Goal: Task Accomplishment & Management: Use online tool/utility

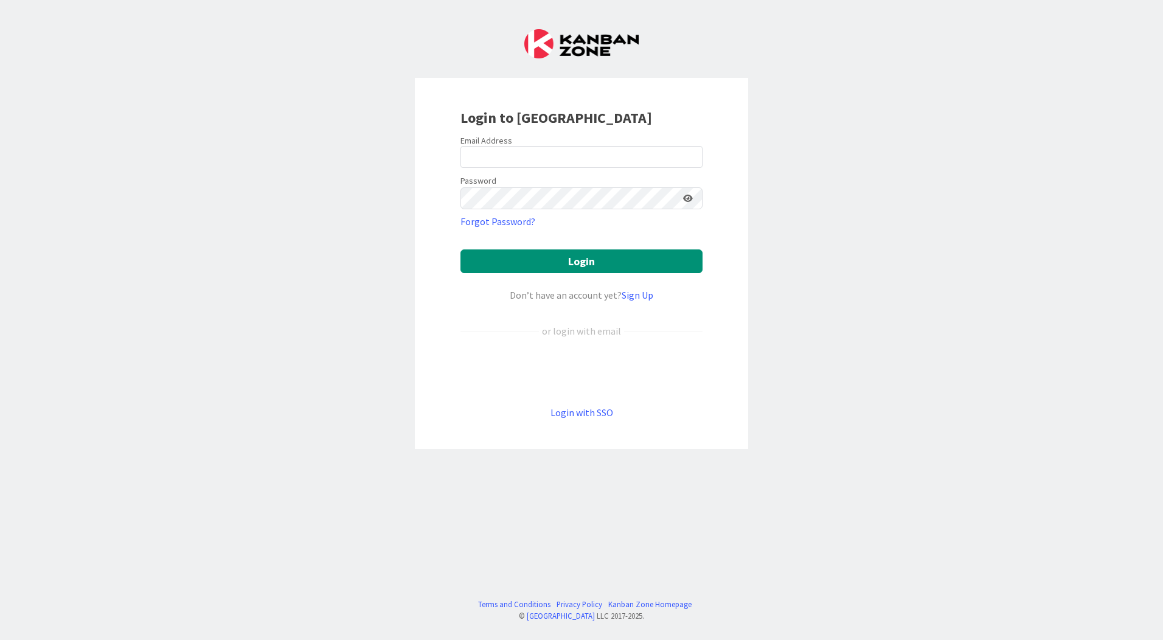
click at [389, 130] on div "Login to [GEOGRAPHIC_DATA] Email Address Password Forgot Password? Login Don’t …" at bounding box center [581, 320] width 1163 height 640
drag, startPoint x: 301, startPoint y: 276, endPoint x: 400, endPoint y: 233, distance: 107.9
click at [301, 275] on div "Login to [GEOGRAPHIC_DATA] Email Address Password Forgot Password? Login Don’t …" at bounding box center [581, 320] width 1163 height 640
click at [508, 162] on input "email" at bounding box center [582, 157] width 242 height 22
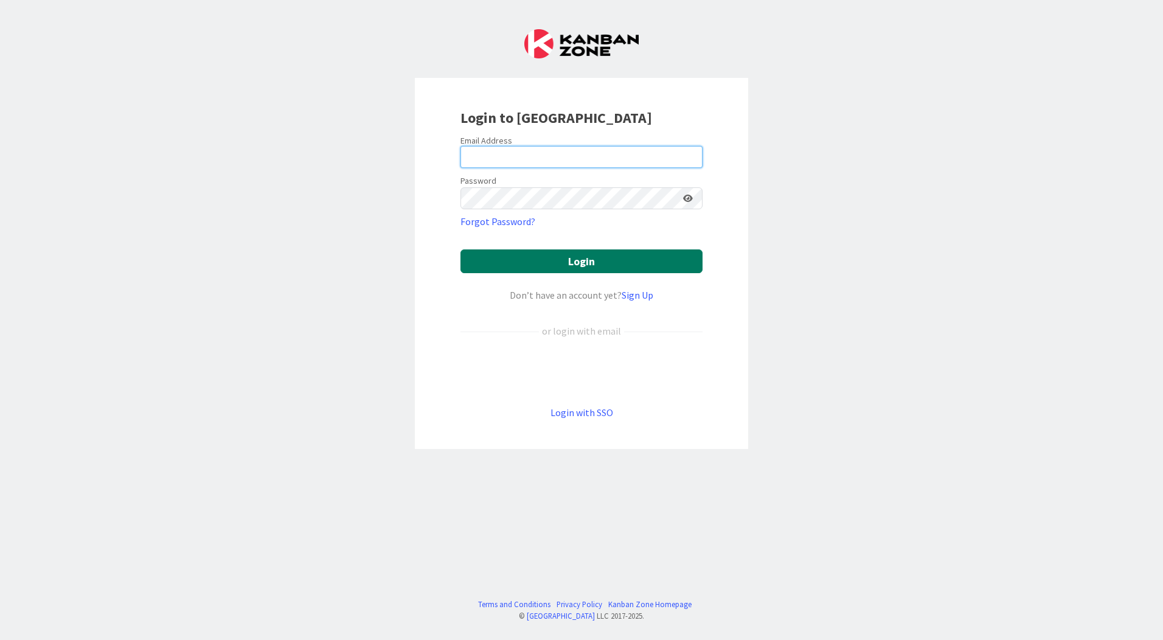
type input "[EMAIL_ADDRESS][PERSON_NAME][DOMAIN_NAME]"
click at [461, 249] on button "Login" at bounding box center [582, 261] width 242 height 24
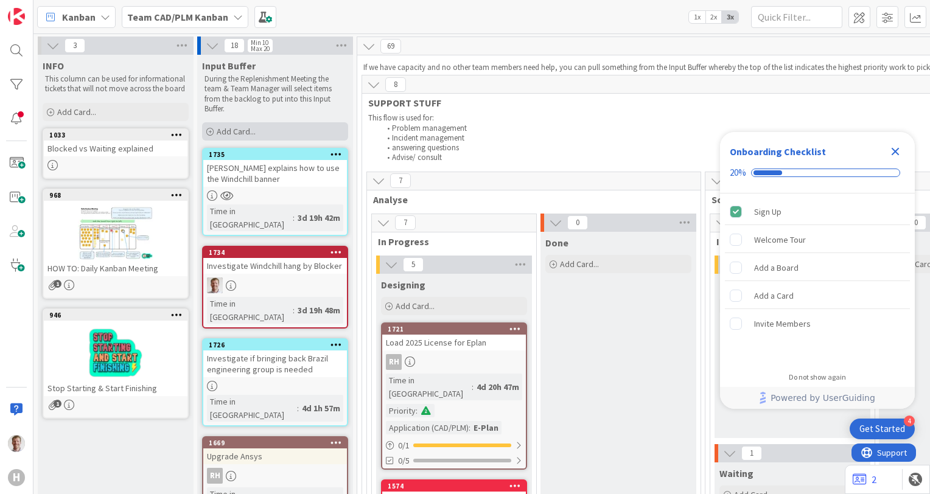
click at [252, 139] on div "Add Card..." at bounding box center [275, 131] width 146 height 18
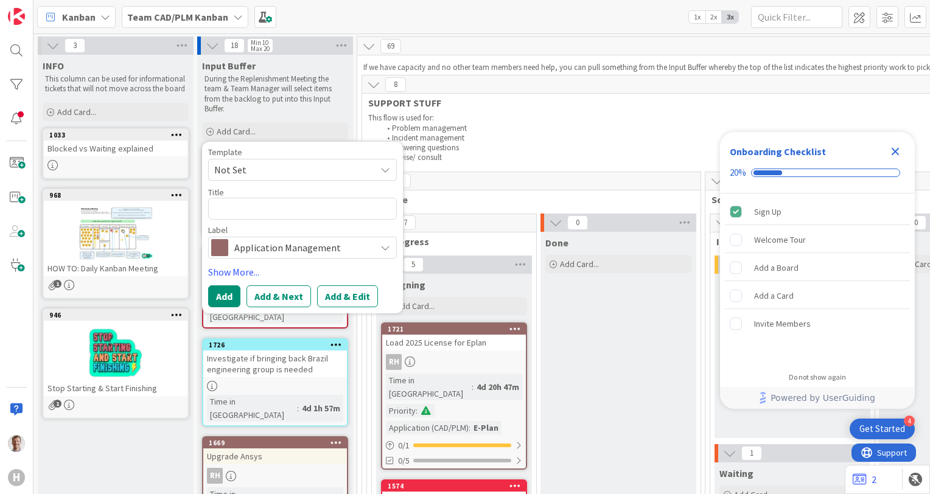
click at [254, 207] on textarea at bounding box center [302, 209] width 189 height 22
type textarea "x"
type textarea "O"
type textarea "x"
type textarea "OOS"
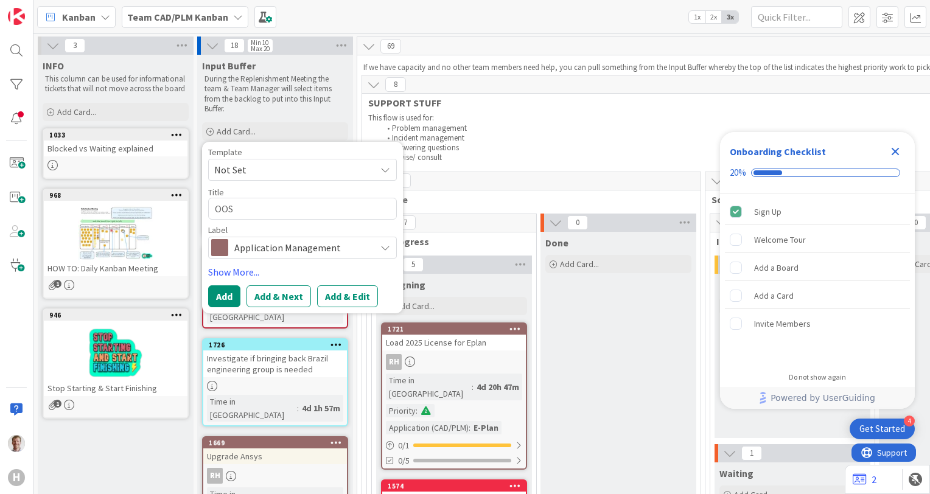
type textarea "x"
type textarea "OOS"
type textarea "x"
type textarea "OOS C"
type textarea "x"
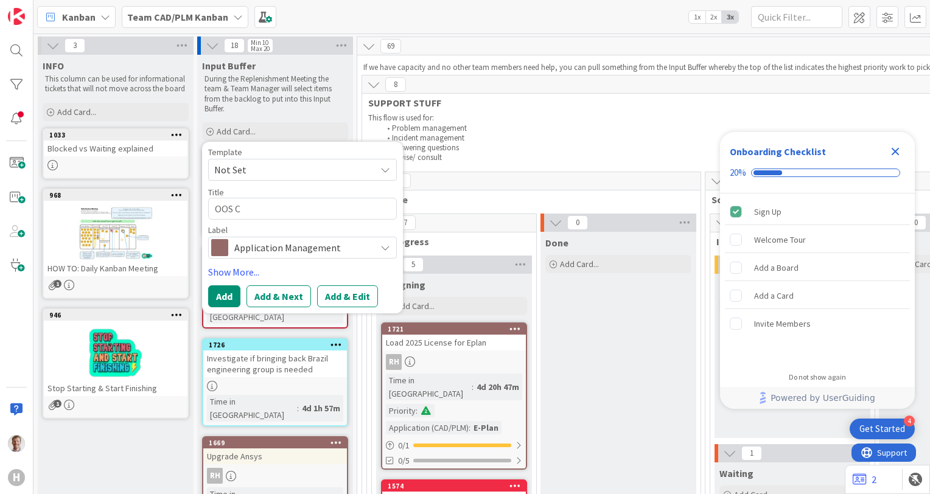
type textarea "OOS Ch"
type textarea "x"
type textarea "OOS Che"
type textarea "x"
type textarea "OOS Chec"
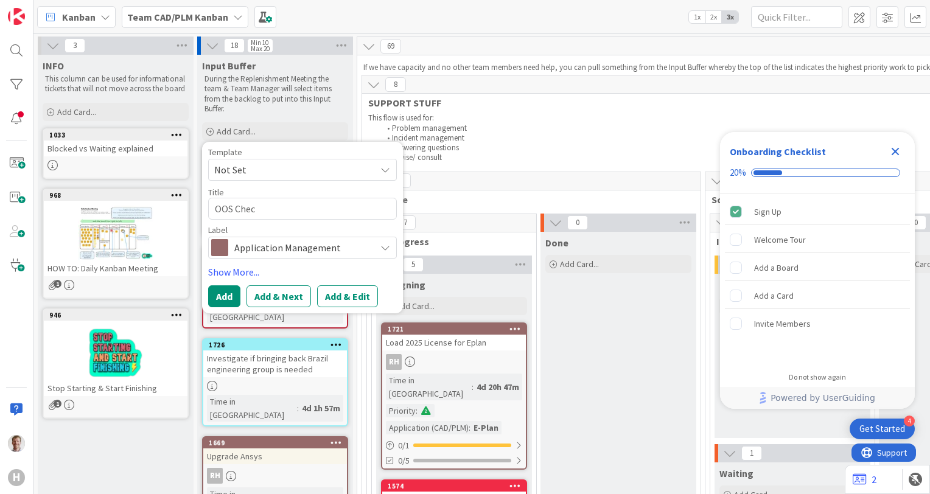
type textarea "x"
type textarea "OOS Check"
type textarea "x"
type textarea "OOS Checke"
type textarea "x"
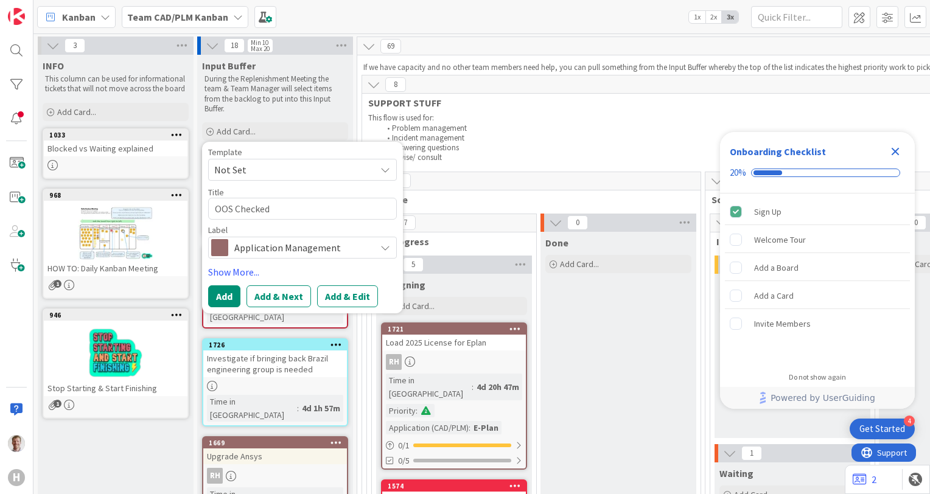
type textarea "OOS Checked"
type textarea "x"
type textarea "OOS Checked o"
type textarea "x"
type textarea "OOS Checked out"
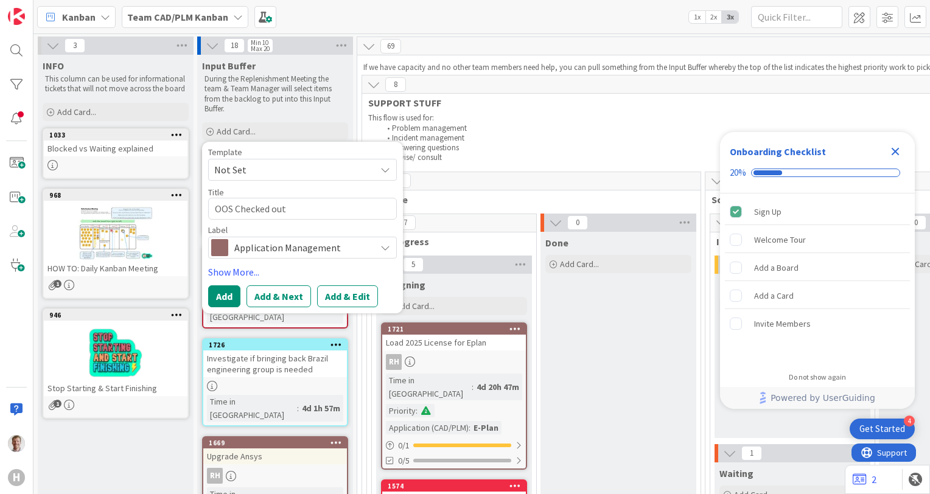
type textarea "x"
type textarea "OOS Checked out"
type textarea "x"
type textarea "OOS Checked out f"
type textarea "x"
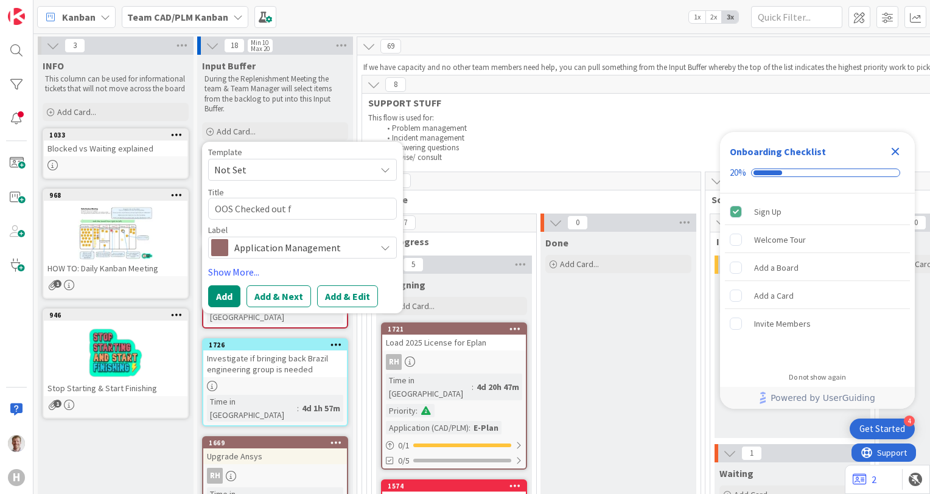
type textarea "OOS Checked out fi"
type textarea "x"
type textarea "OOS Checked out fil"
type textarea "x"
type textarea "OOS Checked out file"
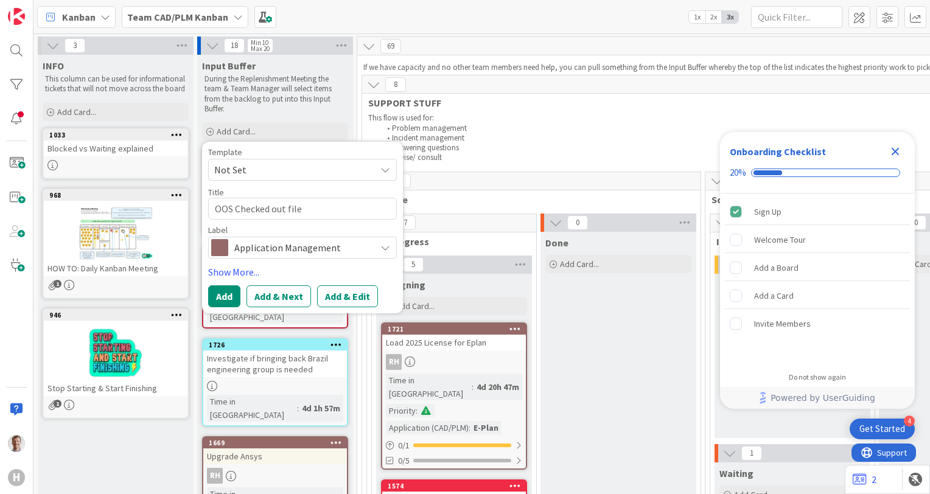
type textarea "x"
type textarea "OOS Checked out files"
type textarea "x"
type textarea "OOS Checked out files"
type textarea "x"
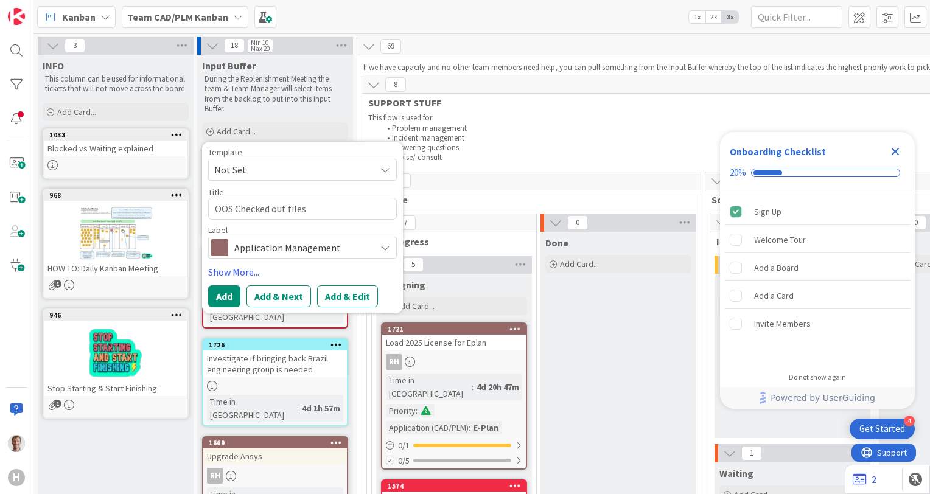
type textarea "OOS Checked out files i"
type textarea "x"
type textarea "OOS Checked out files in"
type textarea "x"
type textarea "OOS Checked out files inc"
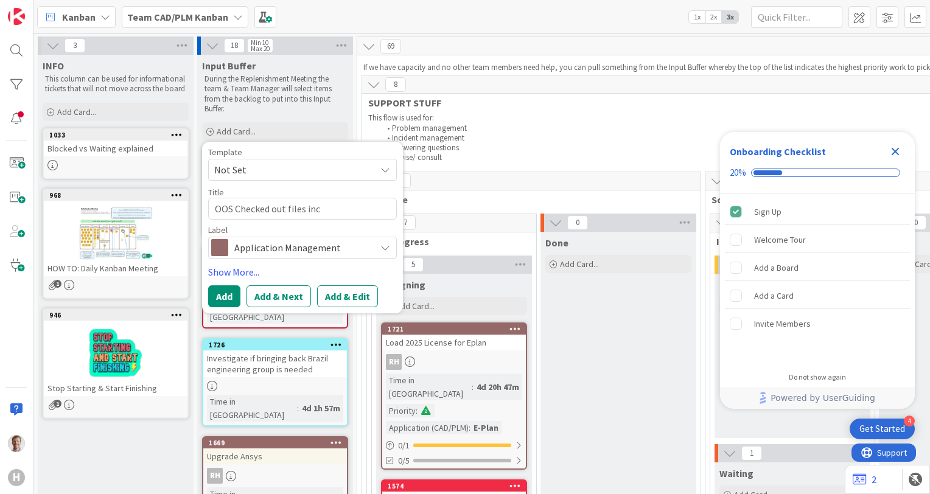
type textarea "x"
type textarea "OOS Checked out files inch"
type textarea "x"
type textarea "OOS Checked out files inche"
type textarea "x"
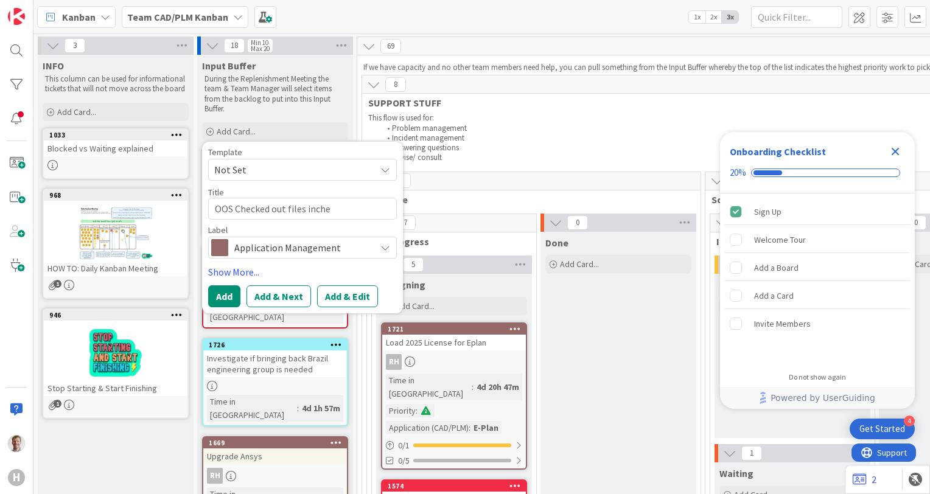
type textarea "OOS Checked out files inch"
type textarea "x"
type textarea "OOS Checked out files inc"
type textarea "x"
type textarea "OOS Checked out files in"
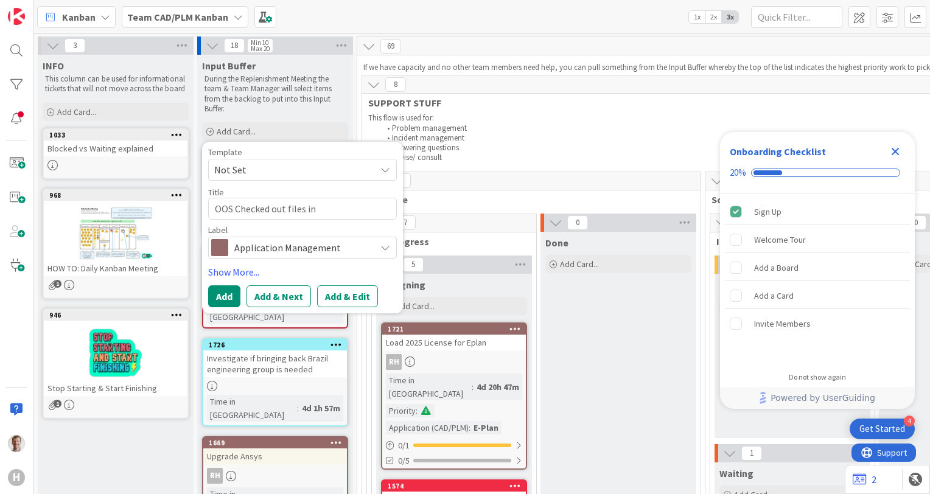
type textarea "x"
type textarea "OOS Checked out files i"
type textarea "x"
type textarea "OOS Checked out files"
type textarea "x"
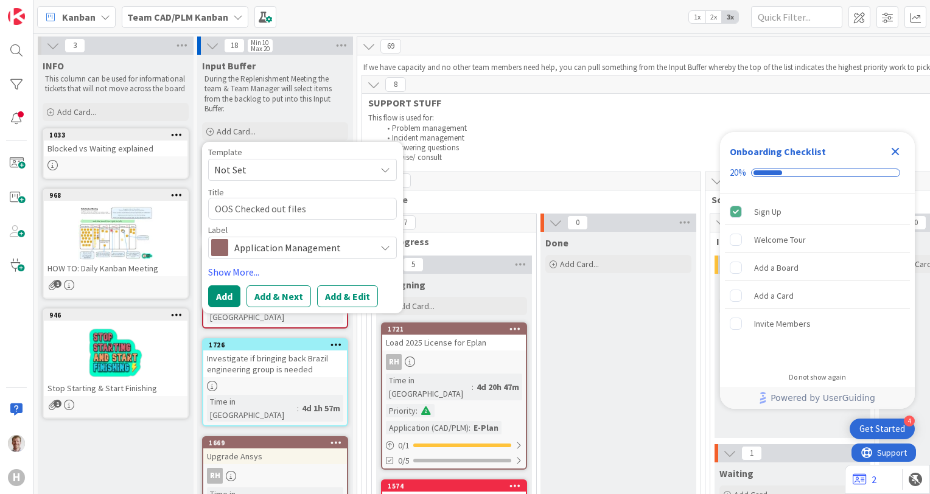
type textarea "OOS Checked out files u"
type textarea "x"
type textarea "OOS Checked out files un"
type textarea "x"
type textarea "OOS Checked out files und"
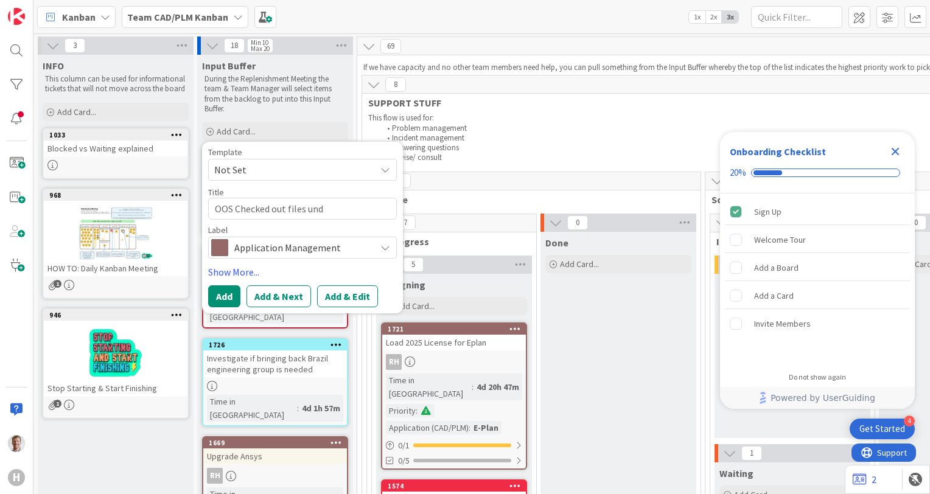
type textarea "x"
type textarea "OOS Checked out files undo"
type textarea "x"
type textarea "OOS Checked out files undo"
type textarea "x"
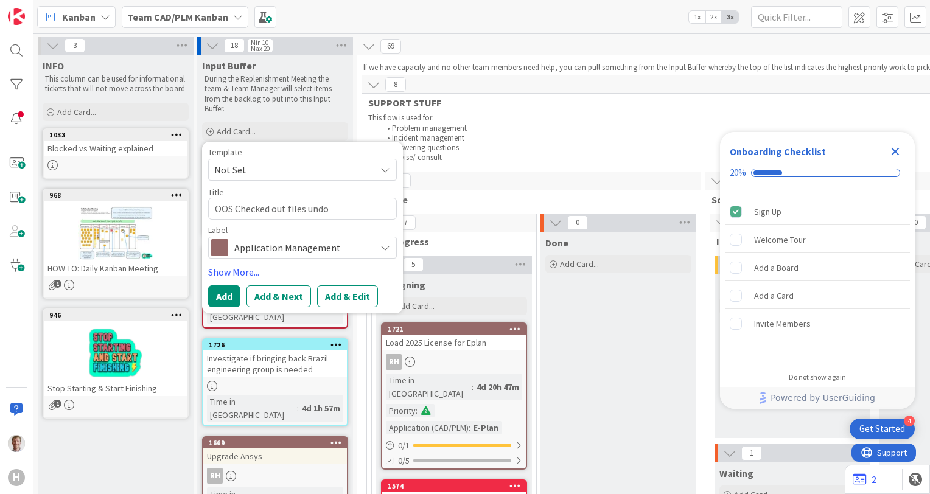
type textarea "OOS Checked out files undo e"
type textarea "x"
type textarea "OOS Checked out files undo en"
type textarea "x"
type textarea "OOS Checked out files undo en"
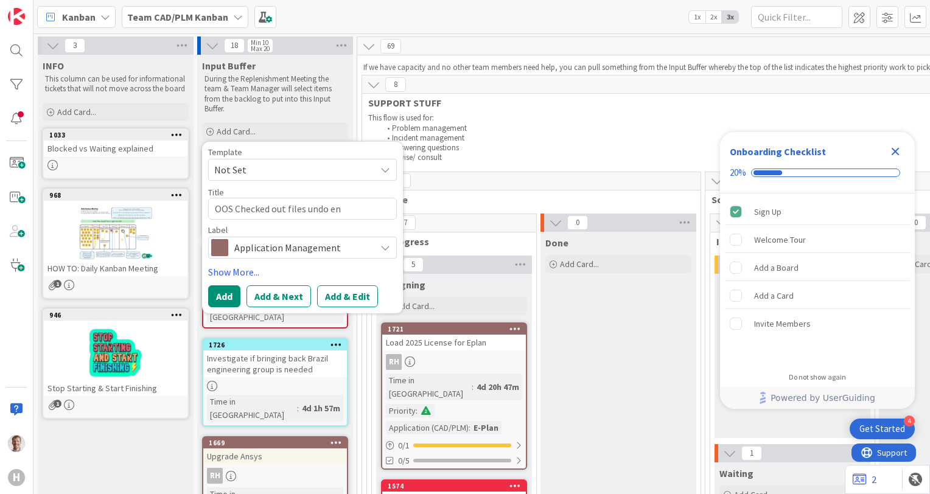
type textarea "x"
type textarea "OOS Checked out files undo en"
type textarea "x"
type textarea "OOS Checked out files undo e"
type textarea "x"
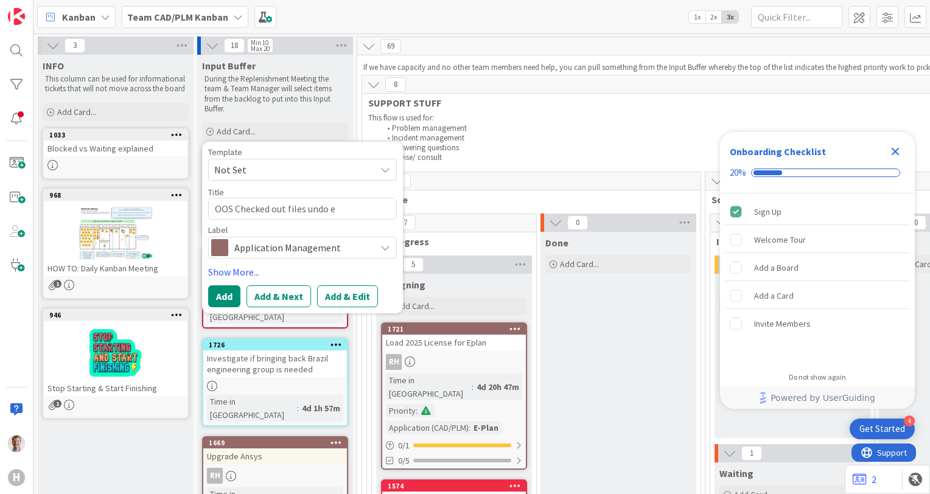
type textarea "OOS Checked out files undo"
type textarea "x"
type textarea "OOS Checked out files undo an"
type textarea "x"
type textarea "OOS Checked out files undo and"
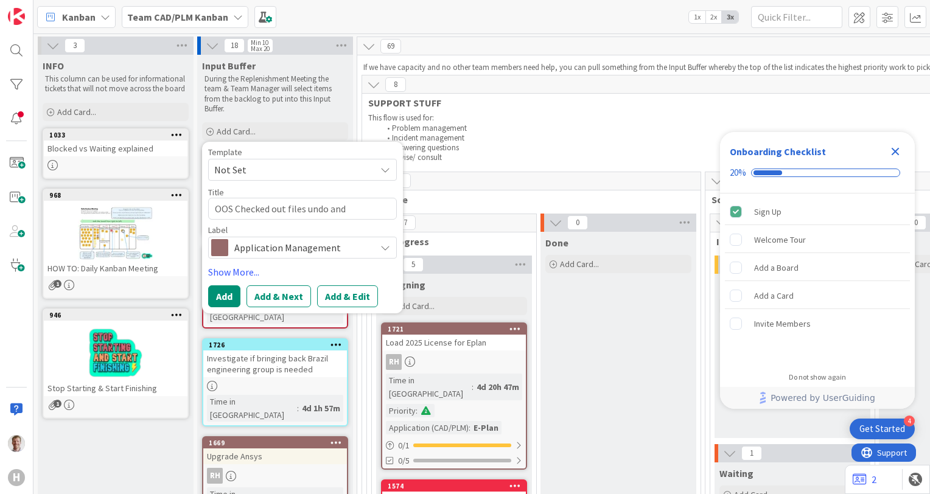
type textarea "x"
type textarea "OOS Checked out files undo and"
type textarea "x"
type textarea "OOS Checked out files undo and o"
type textarea "x"
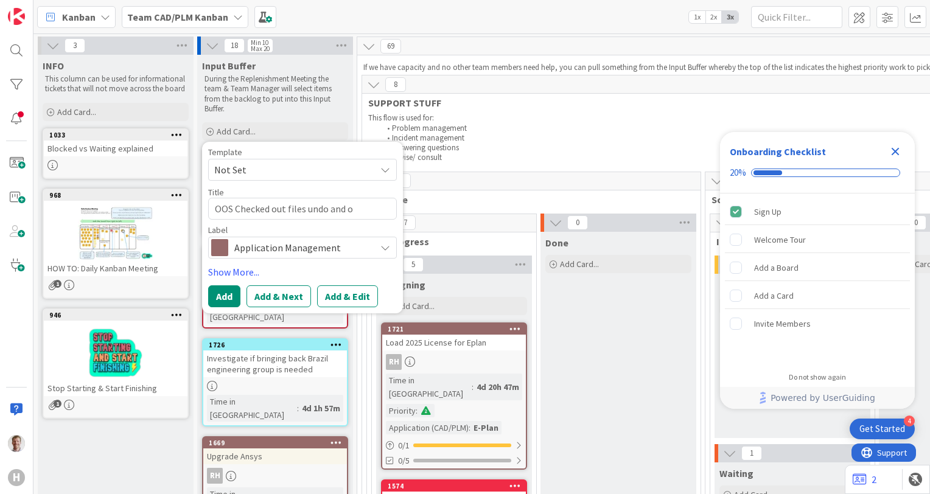
type textarea "OOS Checked out files undo and of"
type textarea "x"
type textarea "OOS Checked out files undo and off"
type textarea "x"
type textarea "OOS Checked out files undo and offb"
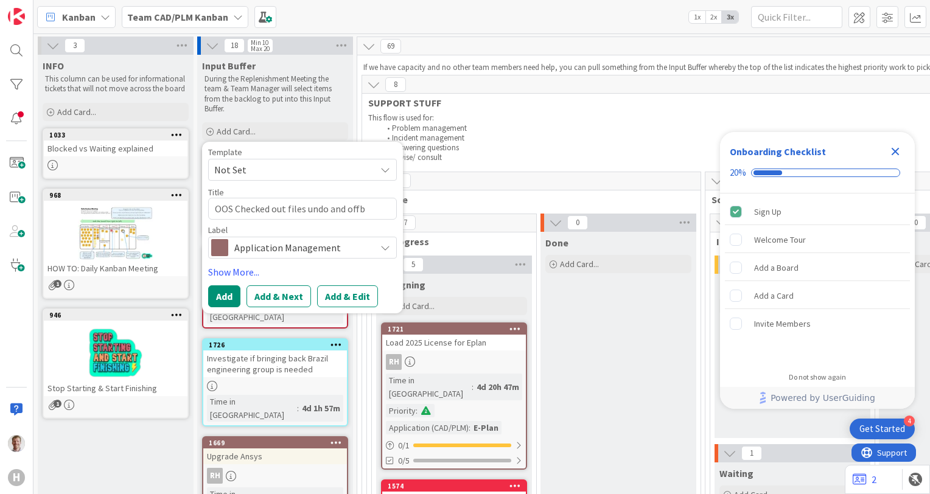
type textarea "x"
type textarea "OOS Checked out files undo and offbo"
type textarea "x"
type textarea "OOS Checked out files undo and offboa"
type textarea "x"
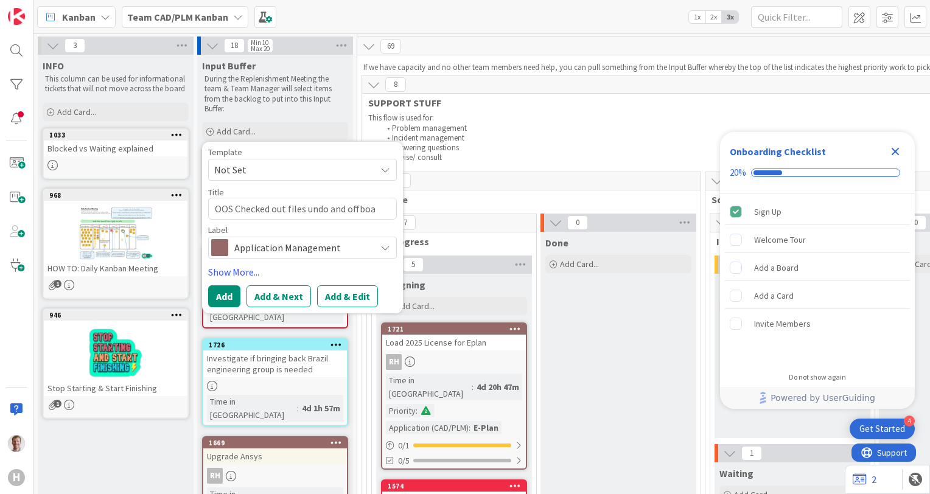
type textarea "OOS Checked out files undo and offboar"
type textarea "x"
type textarea "OOS Checked out files undo and offboard"
type textarea "x"
type textarea "OOS Checked out files undo and offboardi"
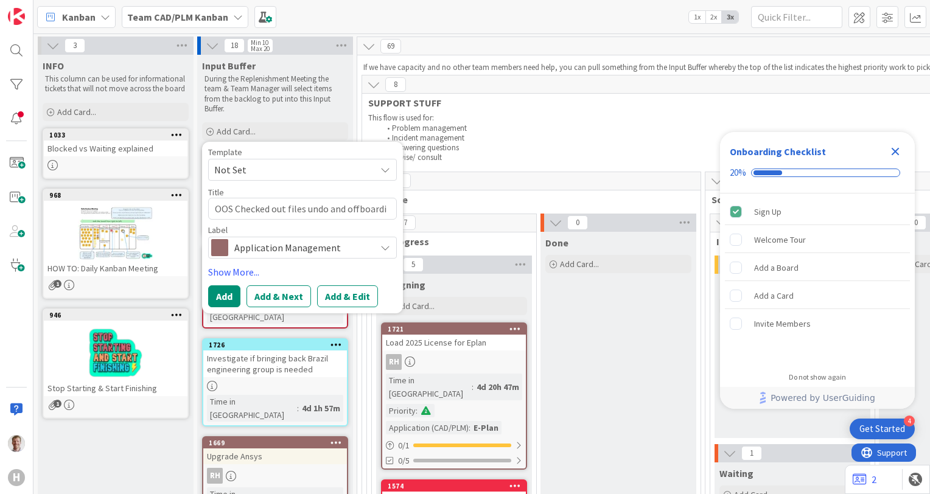
type textarea "x"
type textarea "OOS Checked out files undo and offboardin"
type textarea "x"
type textarea "OOS Checked out files undo and offboarding"
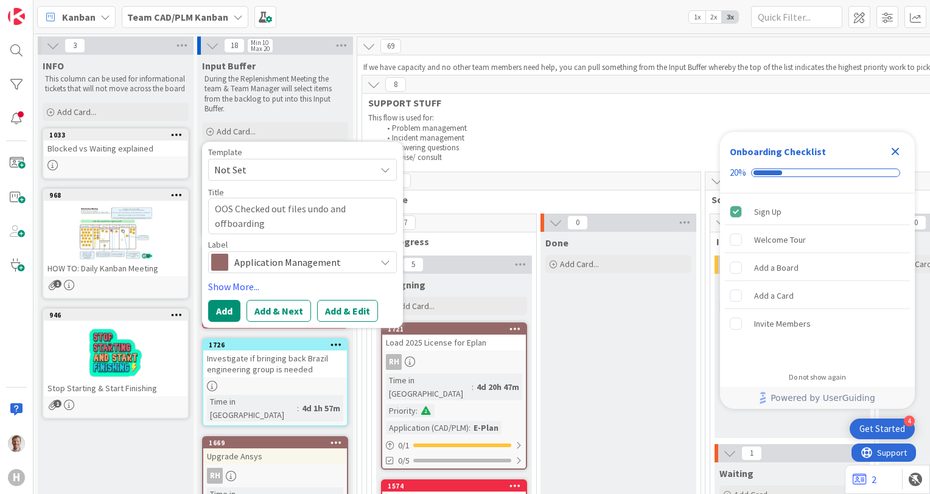
type textarea "x"
type textarea "OOS Checked out files undo and offboarding"
type textarea "x"
type textarea "OOS Checked out files undo and offboarding p"
type textarea "x"
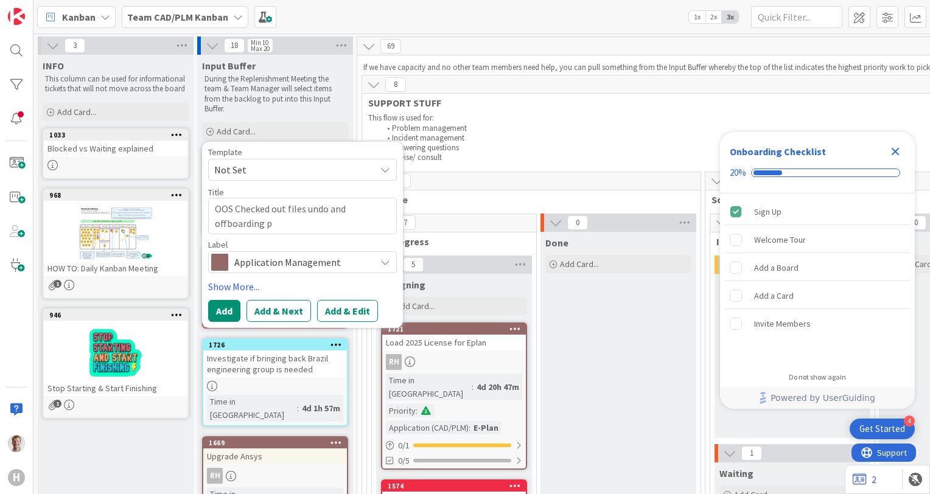
type textarea "OOS Checked out files undo and offboarding pr"
type textarea "x"
type textarea "OOS Checked out files undo and offboarding pre"
type textarea "x"
type textarea "OOS Checked out files undo and offboarding pr"
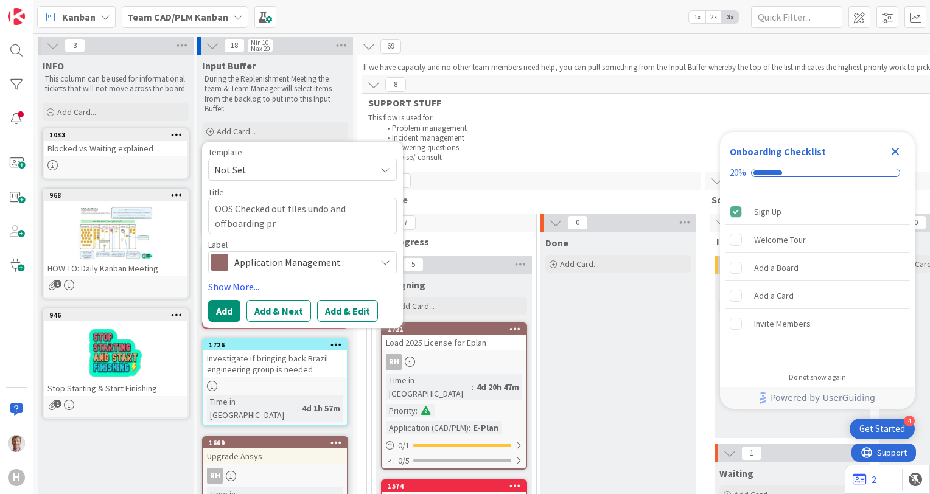
type textarea "x"
type textarea "OOS Checked out files undo and offboarding pro"
type textarea "x"
type textarea "OOS Checked out files undo and offboarding proc"
type textarea "x"
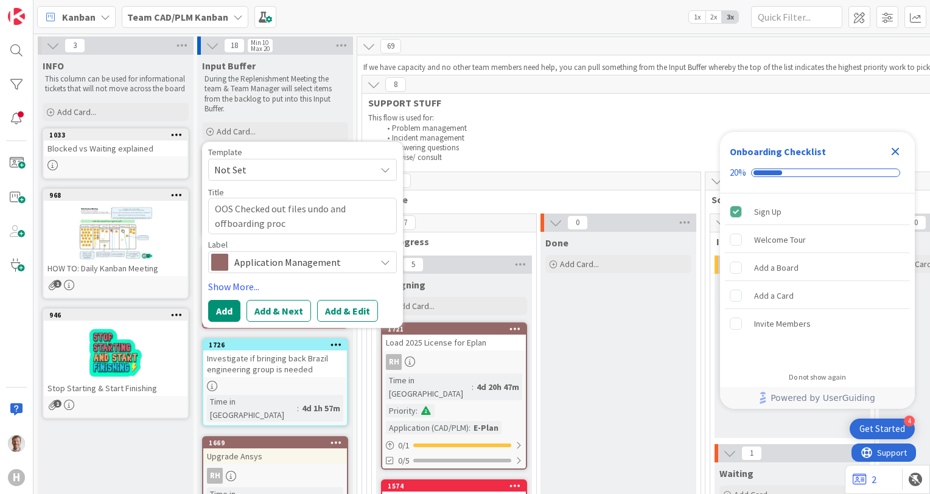
type textarea "OOS Checked out files undo and offboarding proce"
type textarea "x"
type textarea "OOS Checked out files undo and offboarding proced"
type textarea "x"
type textarea "OOS Checked out files undo and offboarding procedu"
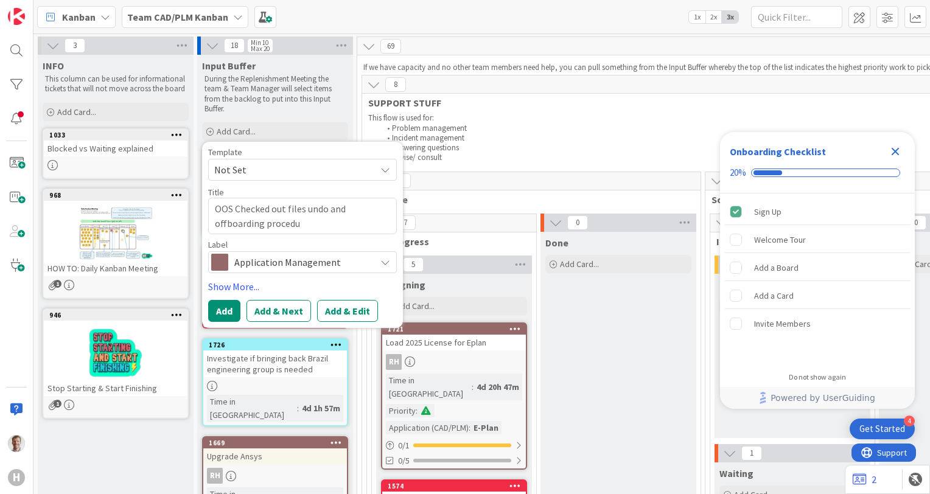
type textarea "x"
type textarea "OOS Checked out files undo and offboarding procedur"
type textarea "x"
type textarea "OOS Checked out files undo and offboarding procedure"
click at [347, 308] on button "Add & Edit" at bounding box center [347, 311] width 61 height 22
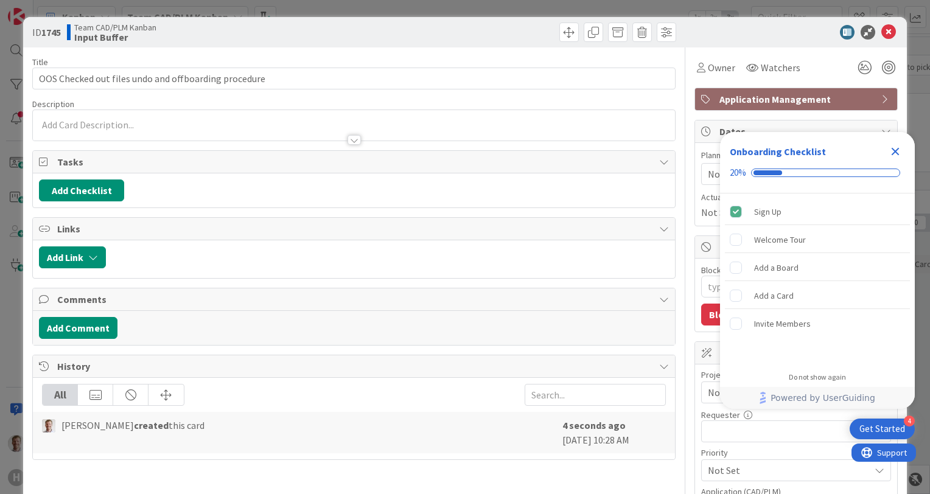
type textarea "x"
click at [189, 122] on div at bounding box center [354, 125] width 642 height 30
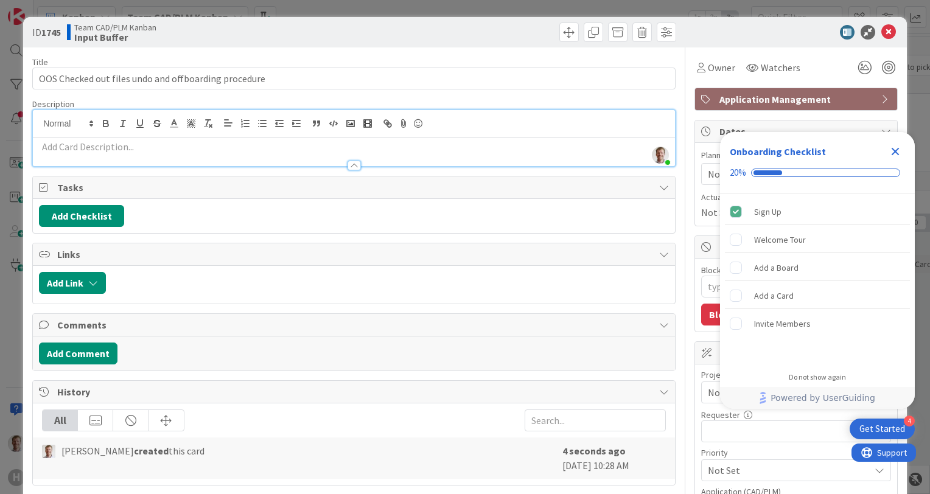
click at [185, 148] on p at bounding box center [354, 147] width 630 height 14
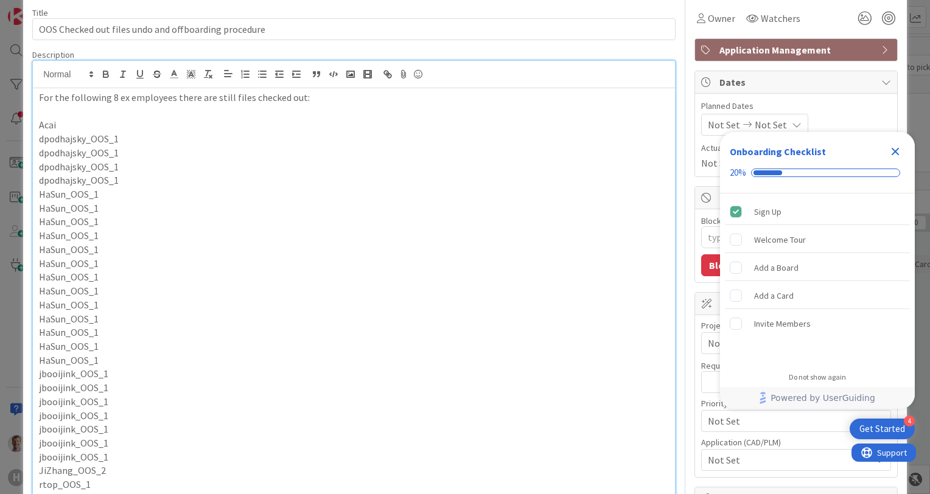
scroll to position [61, 0]
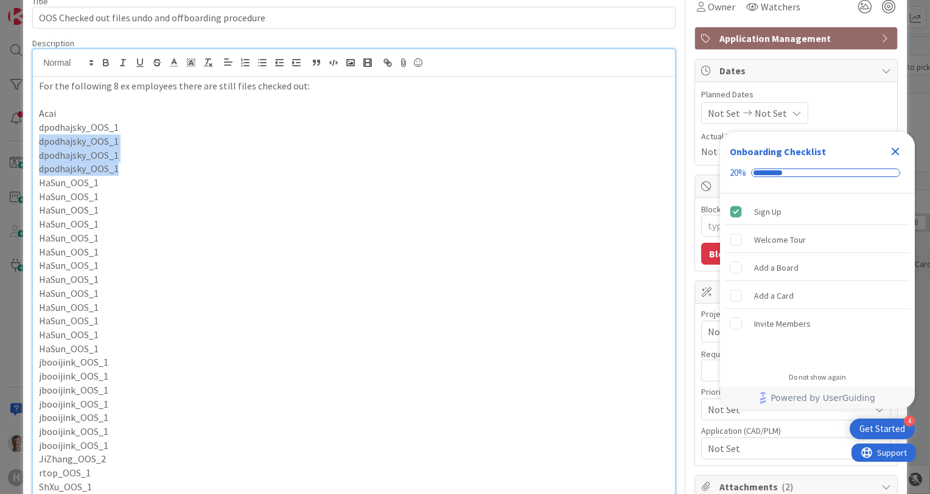
drag, startPoint x: 143, startPoint y: 169, endPoint x: 34, endPoint y: 143, distance: 112.0
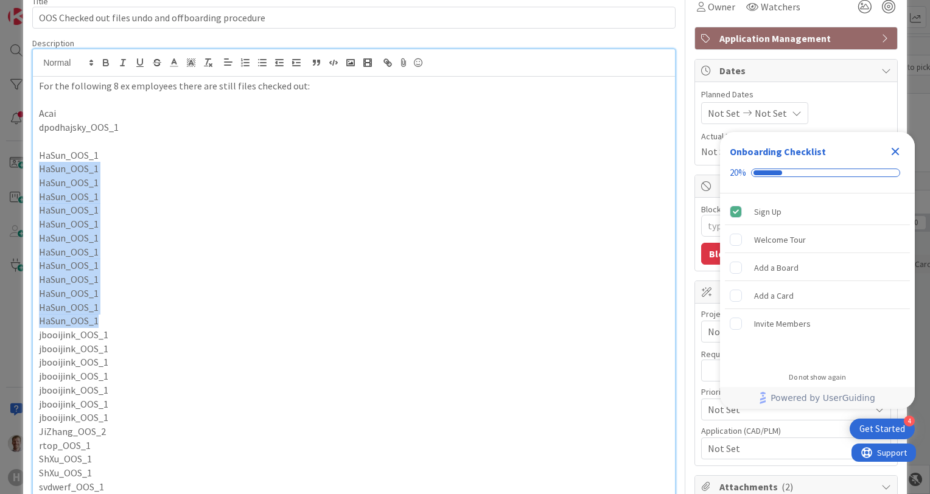
drag, startPoint x: 113, startPoint y: 318, endPoint x: 23, endPoint y: 173, distance: 171.1
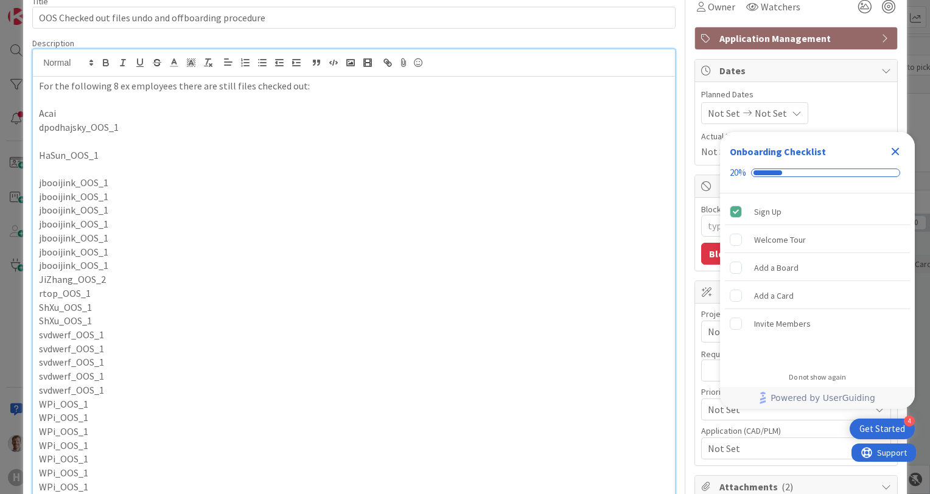
click at [116, 280] on p "JiZhang_OOS_2" at bounding box center [354, 280] width 630 height 14
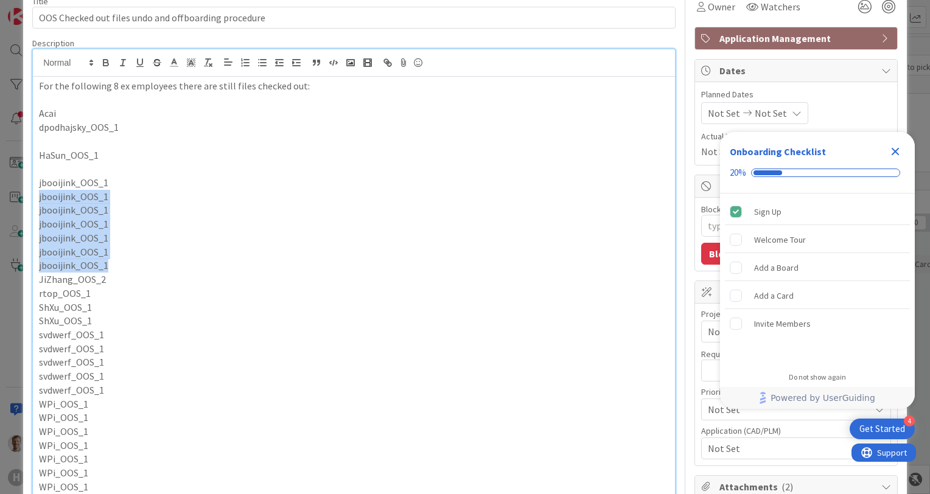
drag, startPoint x: 119, startPoint y: 265, endPoint x: 24, endPoint y: 192, distance: 119.8
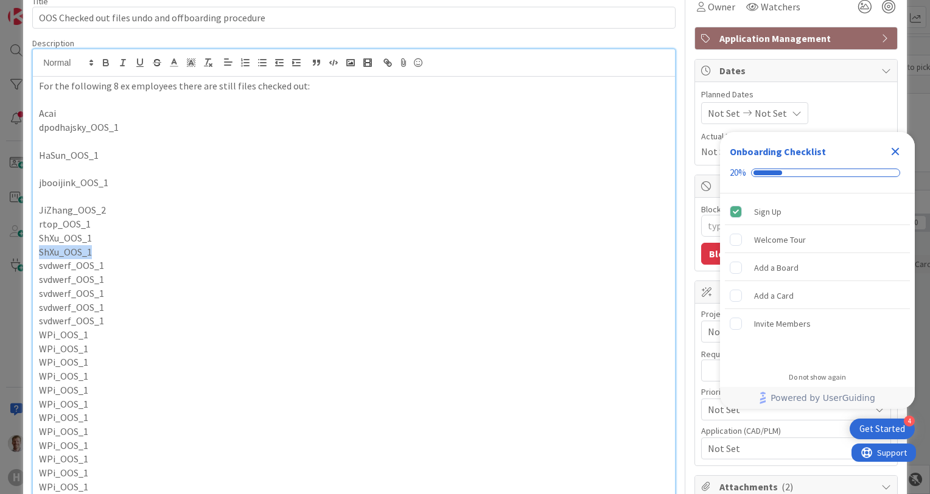
drag, startPoint x: 100, startPoint y: 249, endPoint x: 25, endPoint y: 245, distance: 75.6
drag, startPoint x: 128, startPoint y: 326, endPoint x: 46, endPoint y: 310, distance: 83.2
click at [129, 336] on p "WPi_OOS_1" at bounding box center [354, 335] width 630 height 14
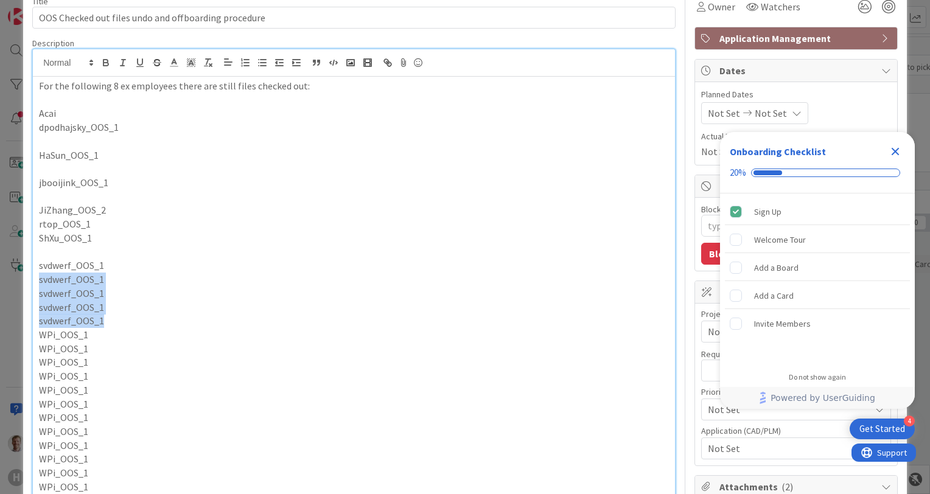
drag, startPoint x: 113, startPoint y: 321, endPoint x: 37, endPoint y: 283, distance: 85.7
click at [65, 250] on p at bounding box center [354, 252] width 630 height 14
click at [57, 198] on p at bounding box center [354, 197] width 630 height 14
click at [57, 170] on p at bounding box center [354, 169] width 630 height 14
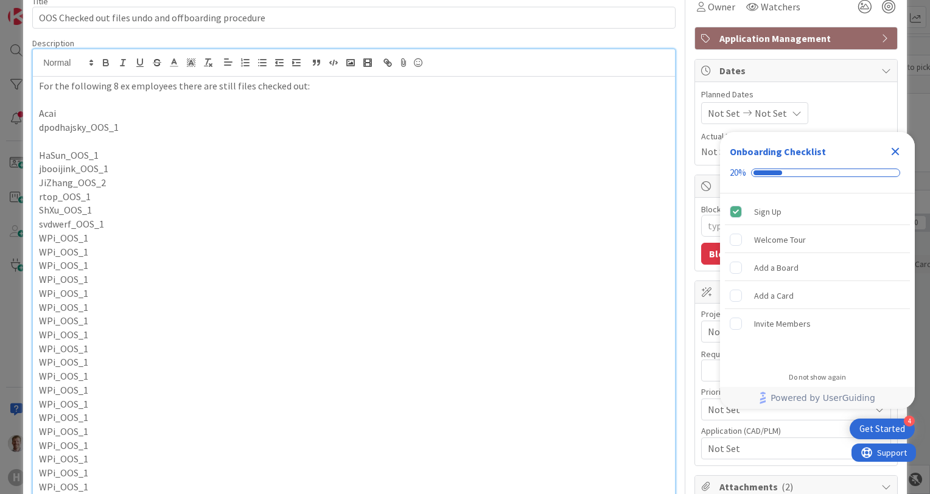
click at [55, 142] on p at bounding box center [354, 141] width 630 height 14
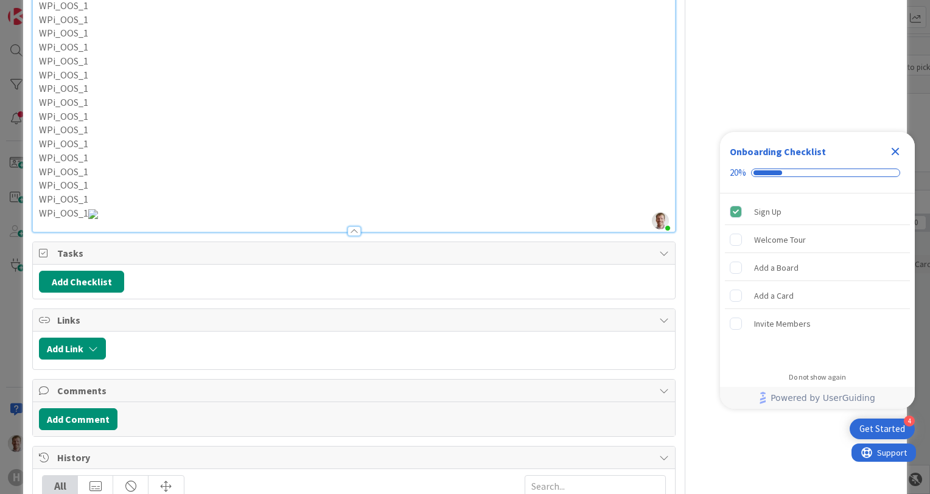
scroll to position [1339, 0]
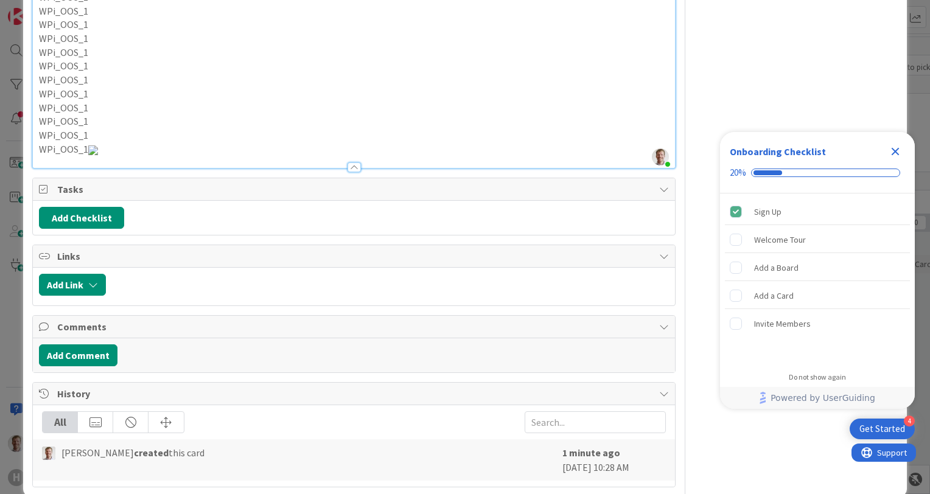
click at [98, 155] on img at bounding box center [93, 150] width 10 height 10
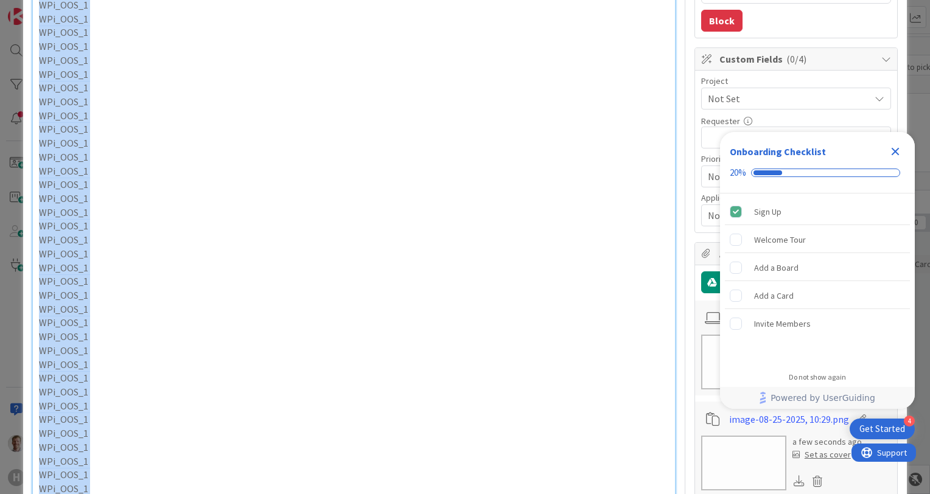
scroll to position [0, 0]
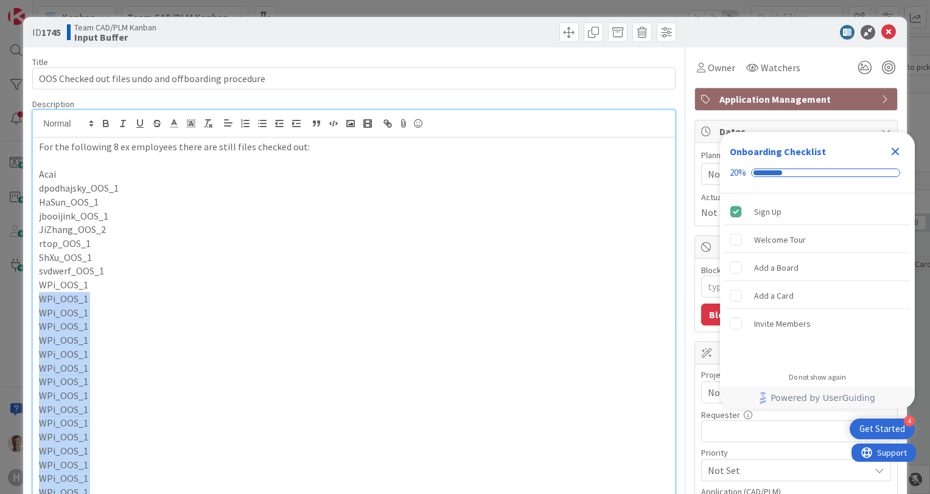
drag, startPoint x: 98, startPoint y: 134, endPoint x: 18, endPoint y: 297, distance: 181.8
click at [18, 297] on div "ID 1745 Team CAD/PLM Kanban Input Buffer Title 52 / 128 OOS Checked out files u…" at bounding box center [465, 247] width 930 height 494
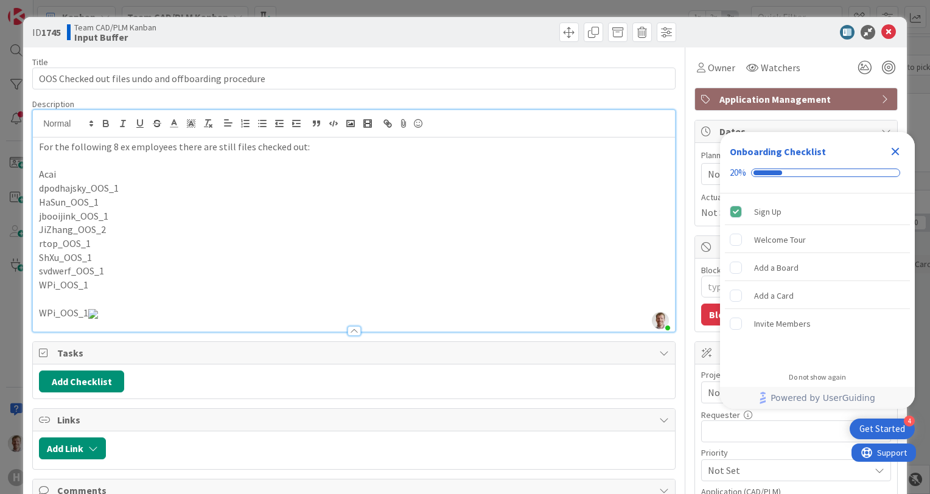
scroll to position [304, 0]
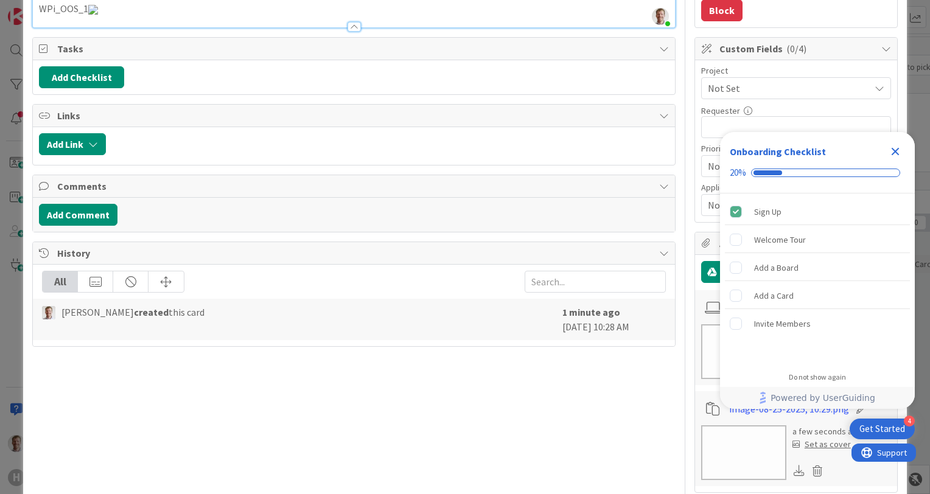
click at [98, 15] on img at bounding box center [93, 10] width 10 height 10
click at [896, 148] on icon "Close Checklist" at bounding box center [895, 151] width 15 height 15
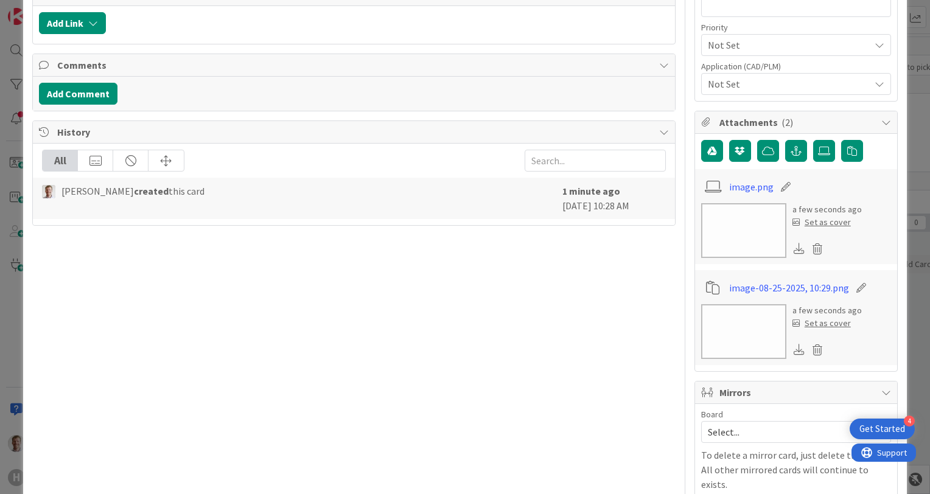
scroll to position [426, 0]
drag, startPoint x: 808, startPoint y: 350, endPoint x: 815, endPoint y: 324, distance: 27.2
click at [809, 350] on icon at bounding box center [817, 349] width 17 height 18
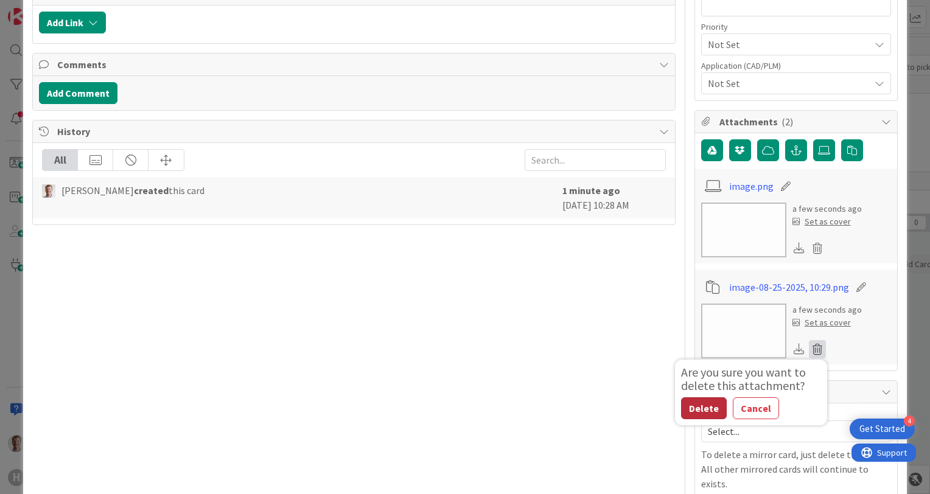
click at [688, 410] on button "Delete" at bounding box center [704, 408] width 46 height 22
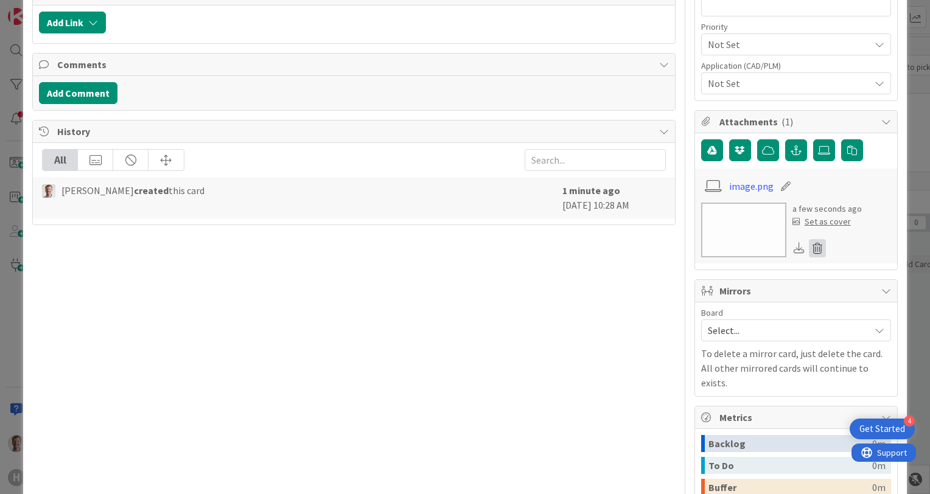
click at [809, 241] on icon at bounding box center [817, 248] width 17 height 18
click at [701, 309] on button "Delete" at bounding box center [704, 307] width 46 height 22
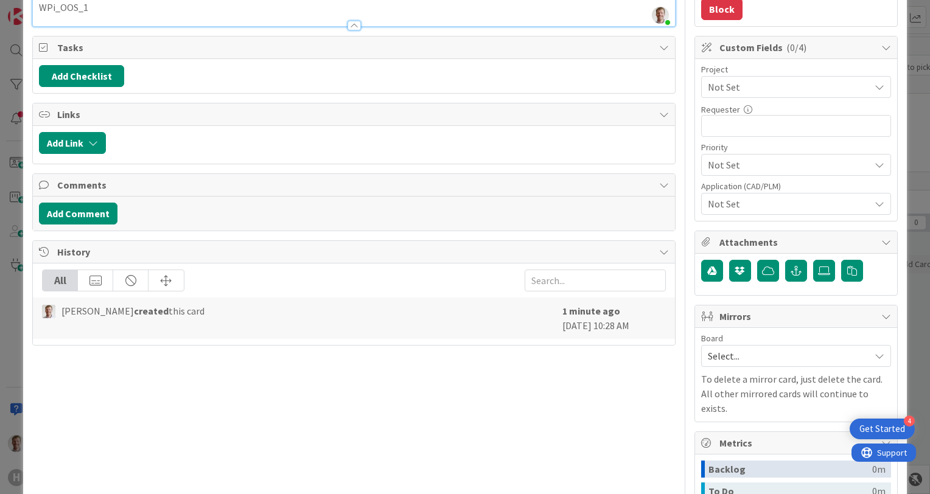
scroll to position [1, 0]
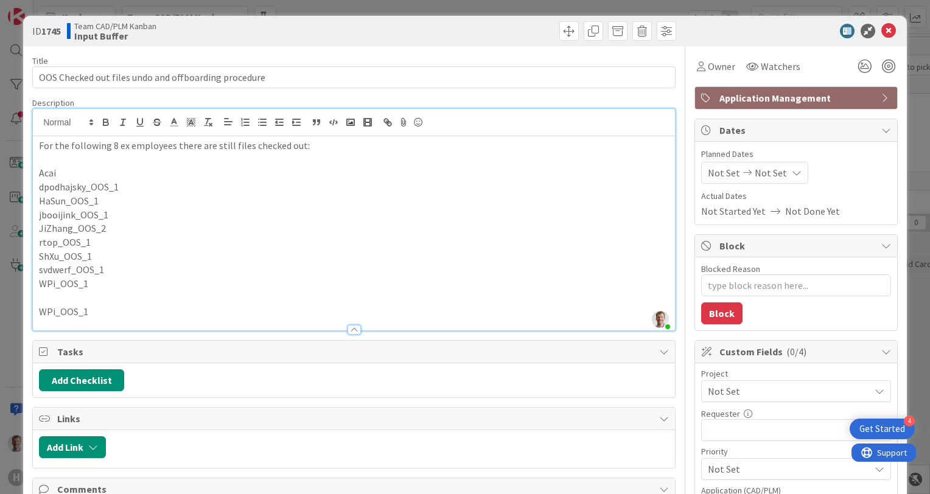
drag, startPoint x: 70, startPoint y: 299, endPoint x: 77, endPoint y: 298, distance: 6.9
click at [69, 299] on p at bounding box center [354, 298] width 630 height 14
drag, startPoint x: 122, startPoint y: 307, endPoint x: 12, endPoint y: 297, distance: 110.0
click at [12, 297] on div "ID 1745 Team CAD/PLM Kanban Input Buffer Title 52 / 128 OOS Checked out files u…" at bounding box center [465, 247] width 930 height 494
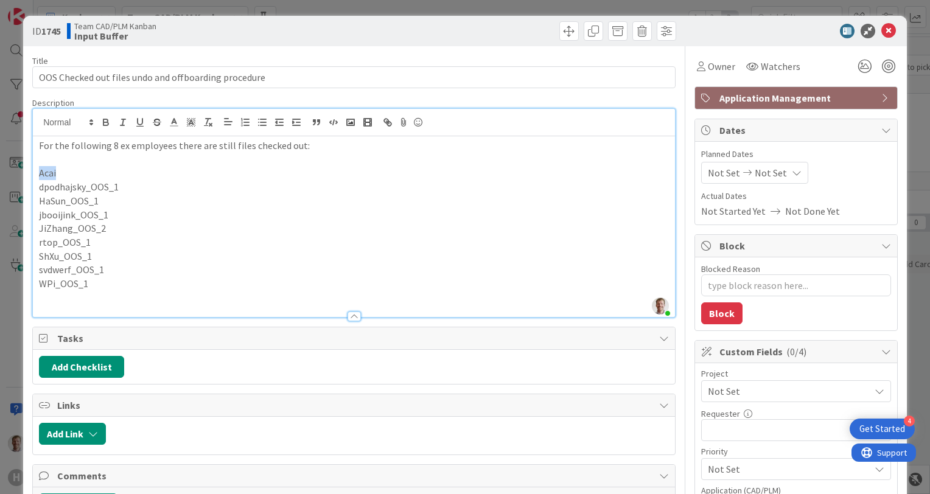
drag, startPoint x: 80, startPoint y: 170, endPoint x: 33, endPoint y: 167, distance: 46.3
click at [33, 167] on div "For the following 8 ex employees there are still files checked out: Acai dpodha…" at bounding box center [354, 226] width 642 height 181
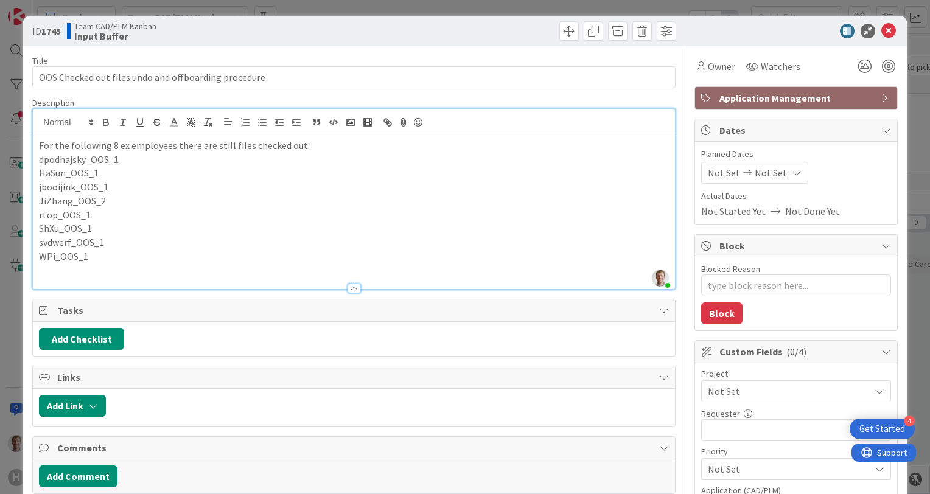
click at [131, 266] on p at bounding box center [354, 270] width 630 height 14
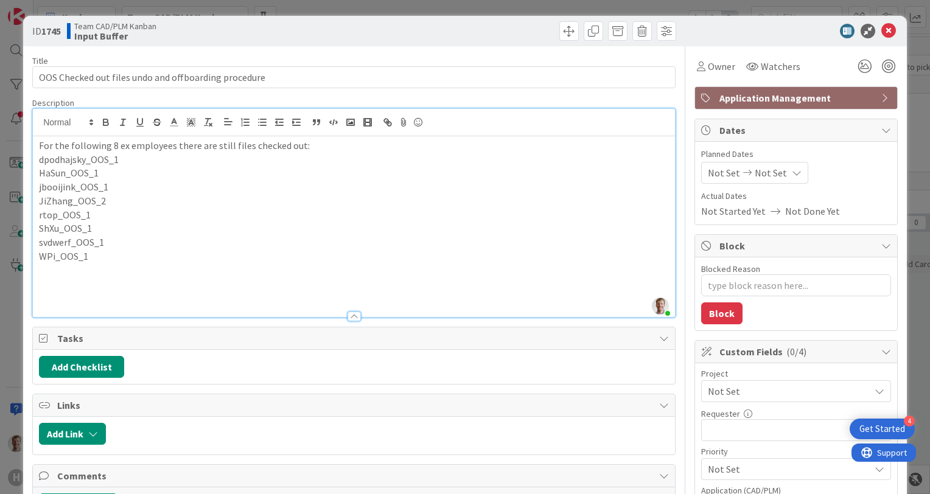
click at [75, 285] on p at bounding box center [354, 284] width 630 height 14
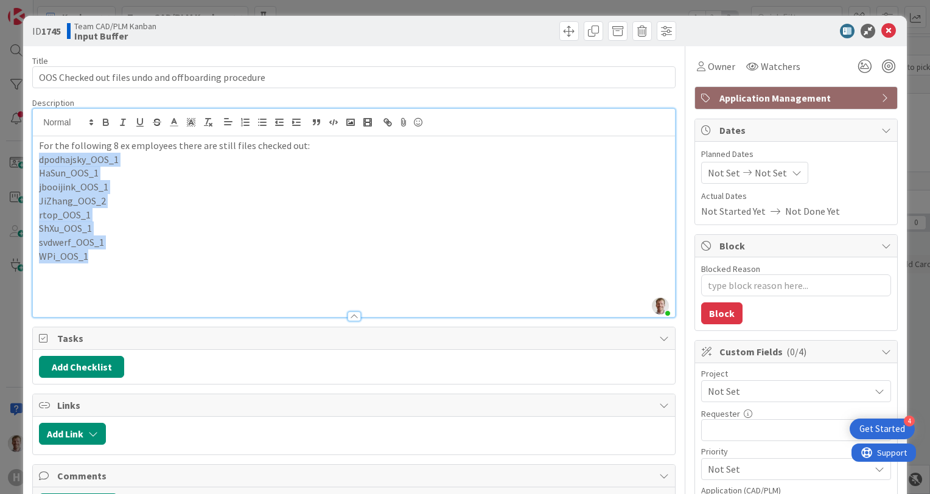
drag, startPoint x: 111, startPoint y: 254, endPoint x: 30, endPoint y: 164, distance: 121.1
click at [30, 164] on div "ID 1745 Team CAD/PLM Kanban Input Buffer Title 52 / 128 OOS Checked out files u…" at bounding box center [465, 496] width 884 height 960
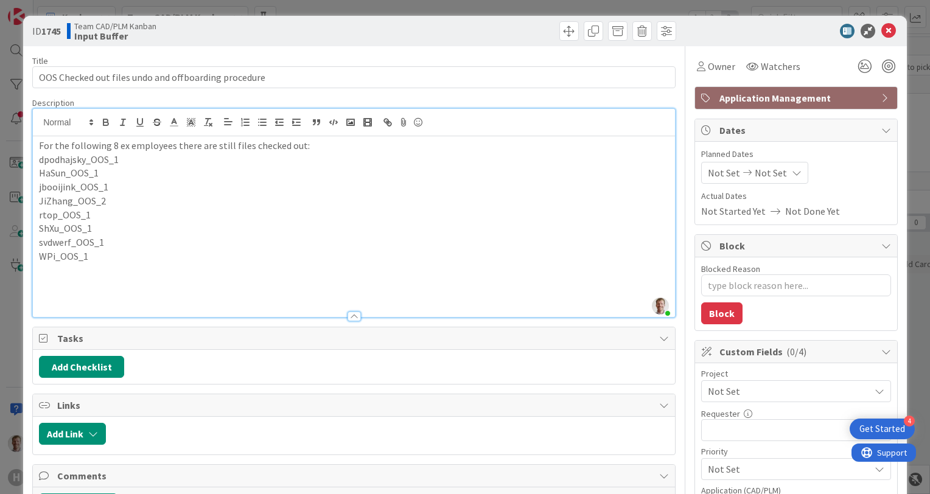
click at [87, 297] on p at bounding box center [354, 298] width 630 height 14
click at [79, 284] on p at bounding box center [354, 284] width 630 height 14
click at [85, 295] on p at bounding box center [354, 298] width 630 height 14
click at [89, 285] on p at bounding box center [354, 284] width 630 height 14
click at [65, 270] on p at bounding box center [354, 270] width 630 height 14
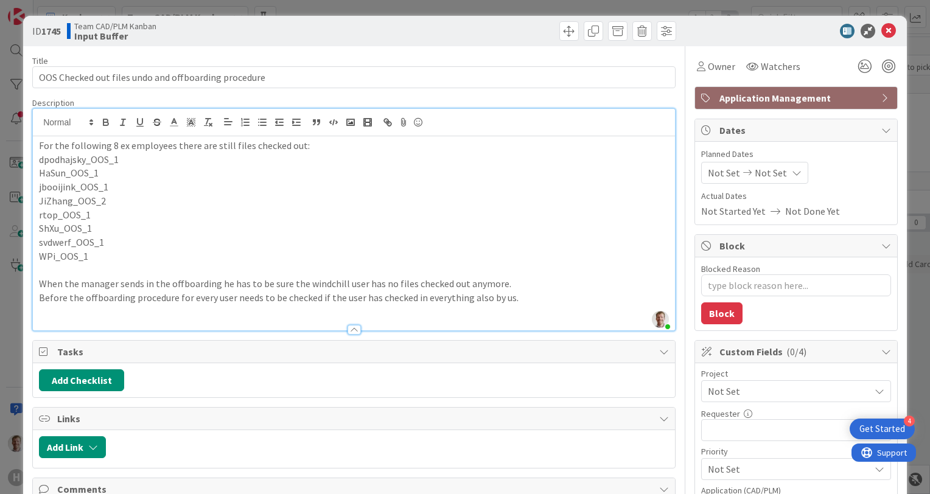
click at [80, 267] on p at bounding box center [354, 270] width 630 height 14
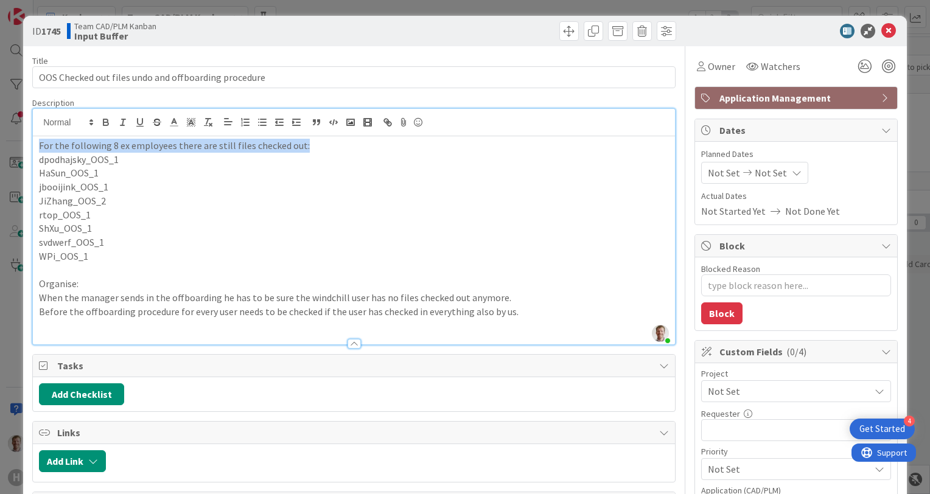
drag, startPoint x: 318, startPoint y: 145, endPoint x: 26, endPoint y: 147, distance: 292.7
click at [26, 147] on div "ID 1745 Team CAD/PLM Kanban Input Buffer Title 52 / 128 OOS Checked out files u…" at bounding box center [465, 496] width 884 height 960
drag, startPoint x: 102, startPoint y: 123, endPoint x: 103, endPoint y: 129, distance: 6.1
click at [102, 122] on icon "button" at bounding box center [105, 122] width 11 height 11
drag, startPoint x: 85, startPoint y: 285, endPoint x: 38, endPoint y: 282, distance: 47.5
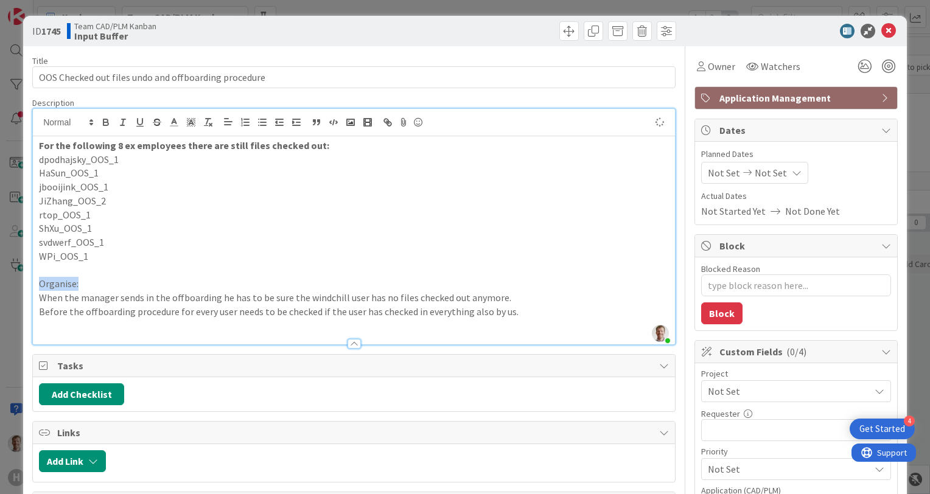
click at [38, 282] on div "For the following 8 ex employees there are still files checked out: dpodhajsky_…" at bounding box center [354, 240] width 642 height 208
click at [106, 128] on button "button" at bounding box center [105, 122] width 17 height 15
click at [166, 221] on p "ShXu_OOS_1" at bounding box center [354, 228] width 630 height 14
type textarea "x"
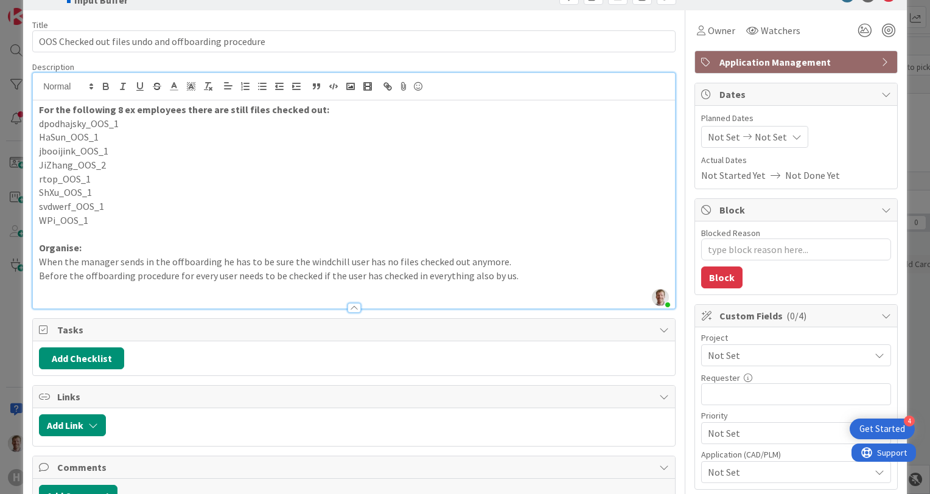
scroll to position [0, 0]
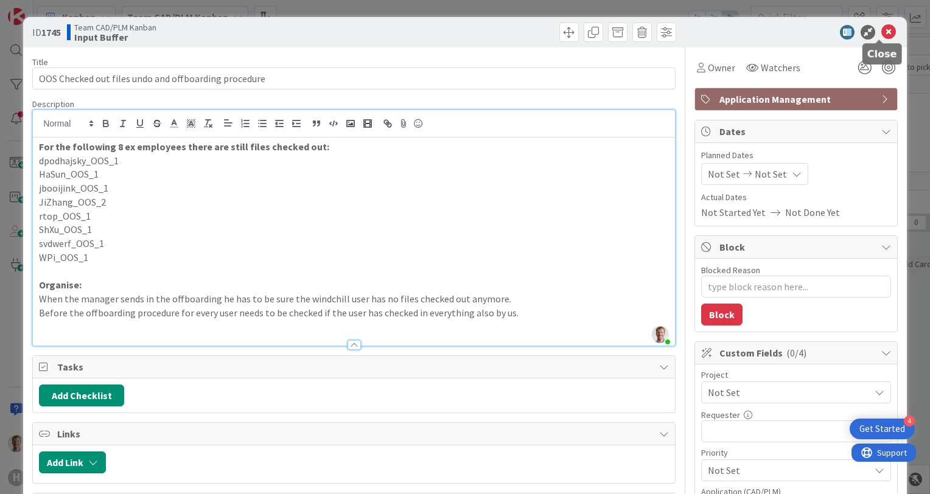
click at [881, 31] on icon at bounding box center [888, 32] width 15 height 15
